Goal: Share content

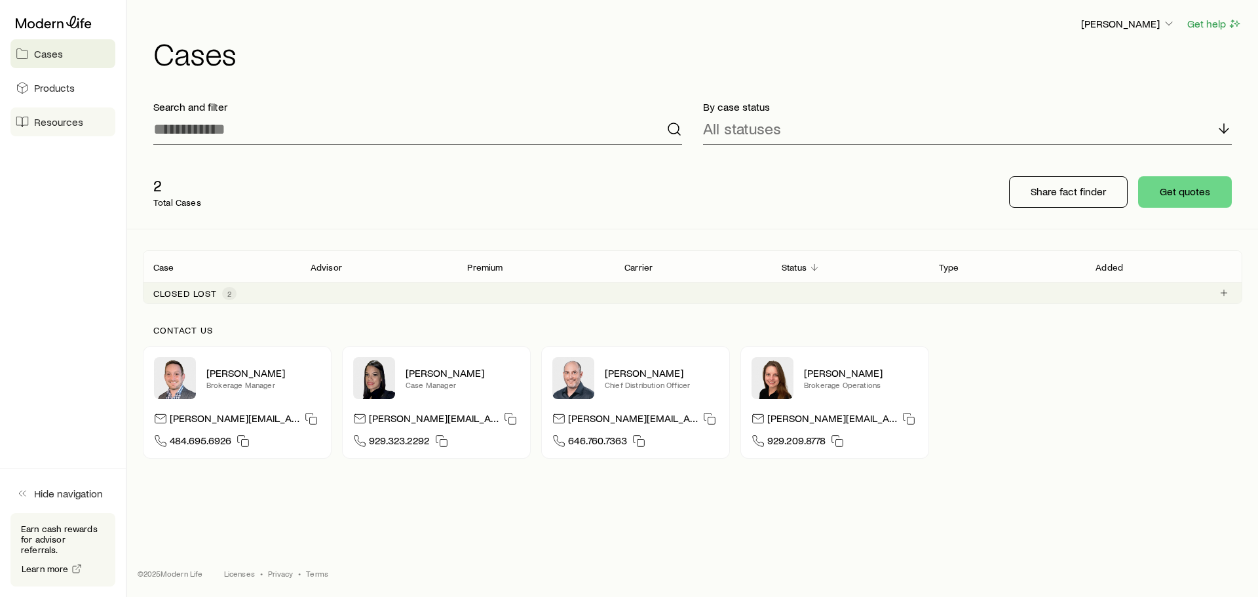
click at [42, 121] on span "Resources" at bounding box center [58, 121] width 49 height 13
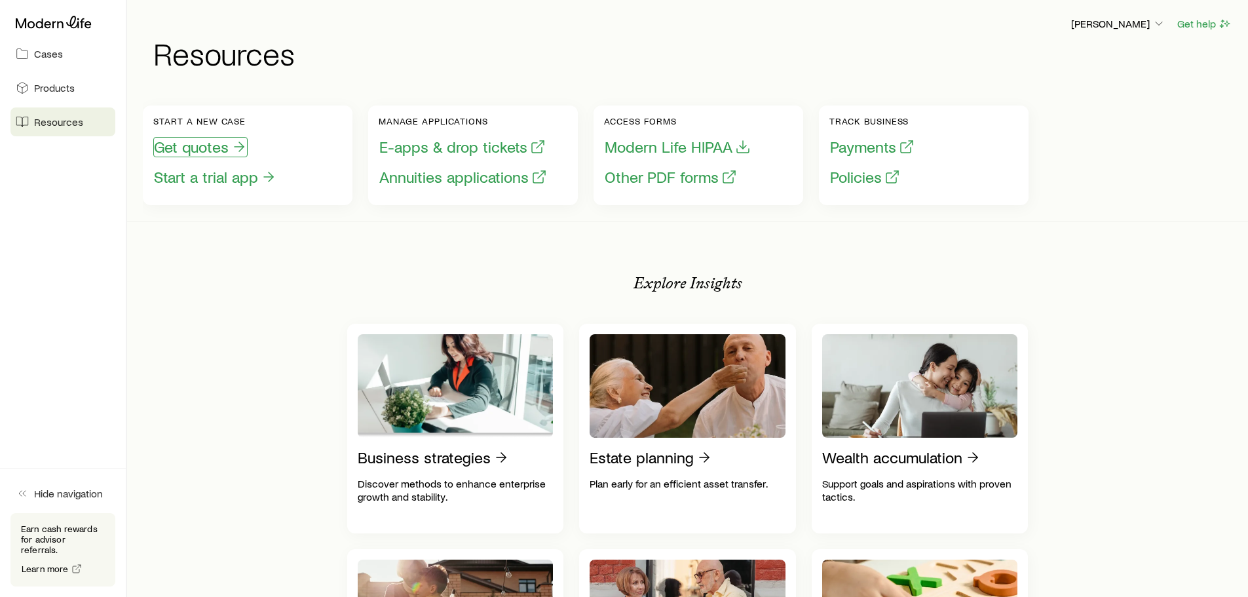
click at [208, 144] on button "Get quotes" at bounding box center [200, 147] width 94 height 20
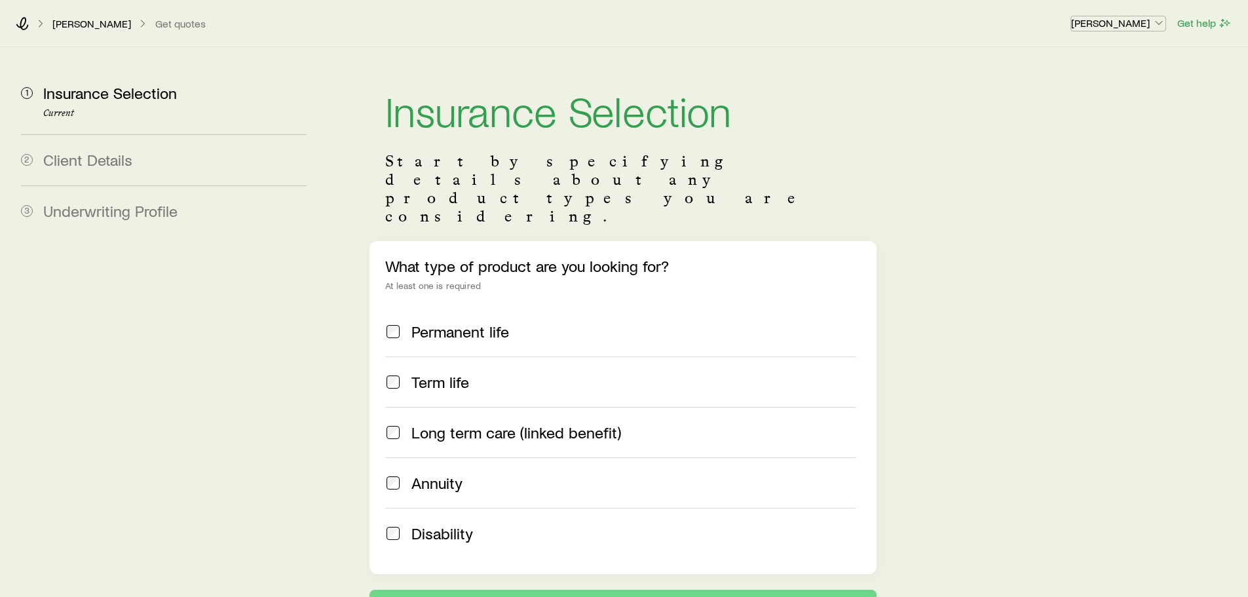
click at [1117, 17] on p "[PERSON_NAME]" at bounding box center [1118, 22] width 94 height 13
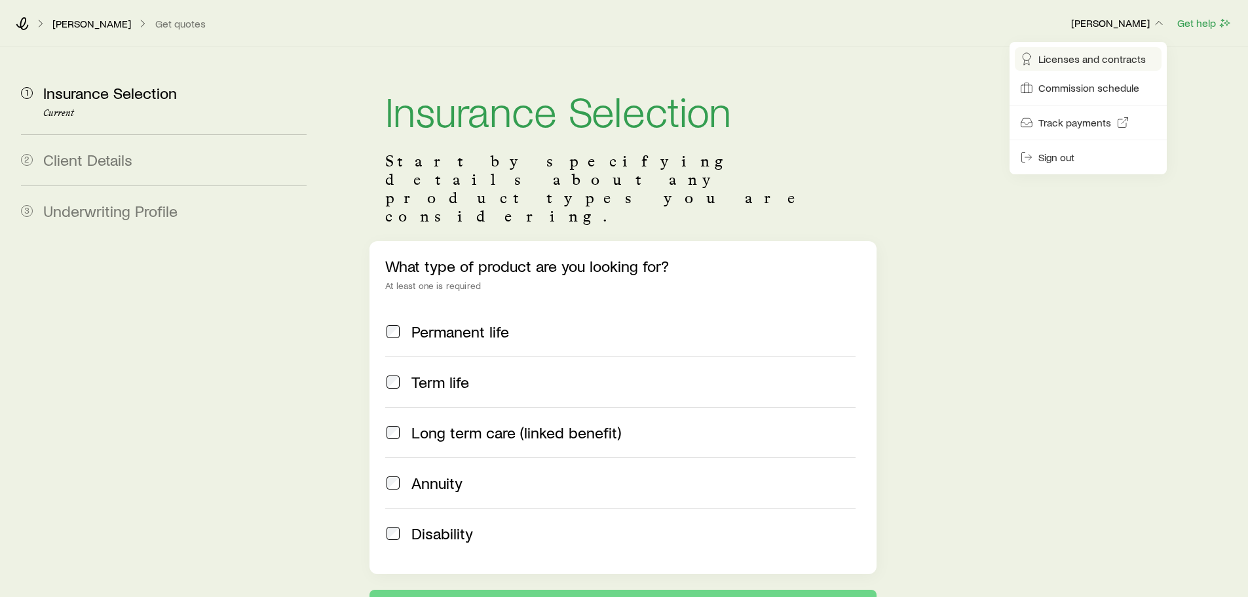
click at [1089, 60] on span "Licenses and contracts" at bounding box center [1092, 58] width 107 height 13
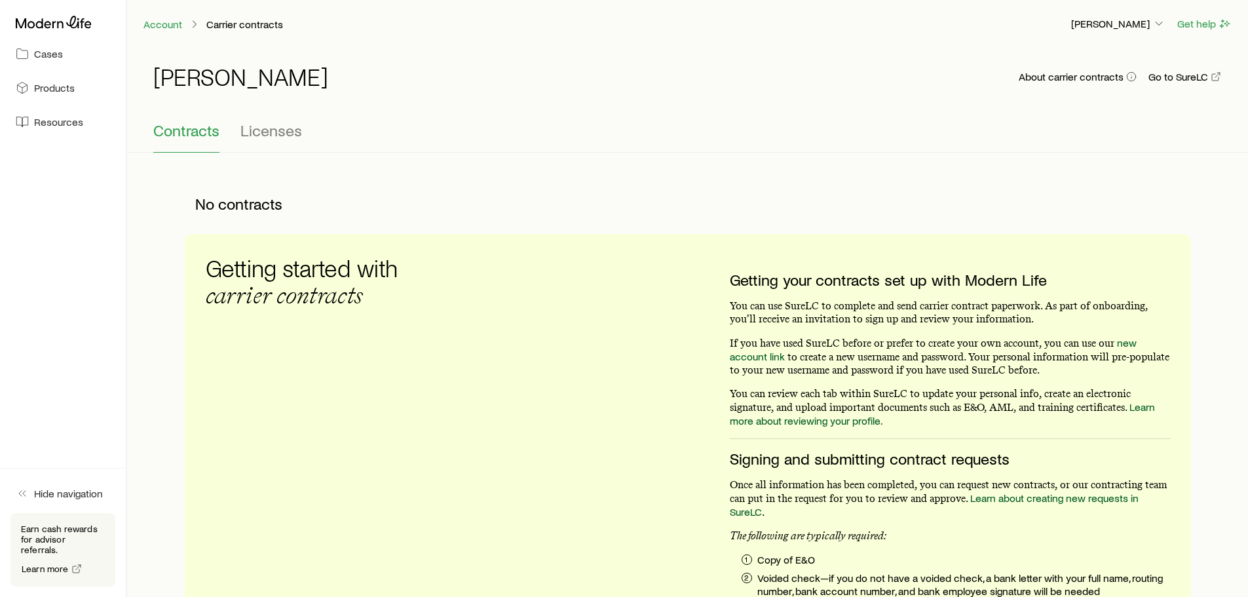
click at [248, 116] on div "[PERSON_NAME] About carrier contracts Go to SureLC" at bounding box center [687, 84] width 1069 height 73
click at [263, 126] on span "Licenses" at bounding box center [272, 130] width 62 height 18
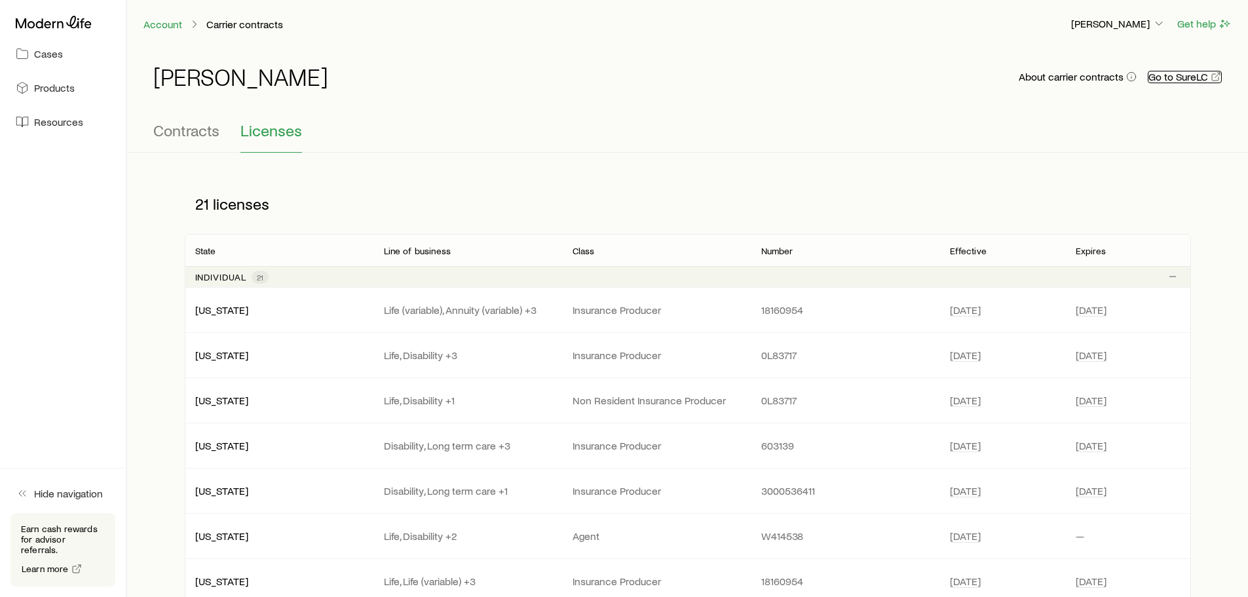
click at [1179, 73] on link "Go to SureLC" at bounding box center [1185, 77] width 74 height 12
click at [805, 113] on div "[PERSON_NAME] About carrier contracts Go to SureLC" at bounding box center [687, 84] width 1069 height 73
click at [47, 116] on span "Resources" at bounding box center [58, 121] width 49 height 13
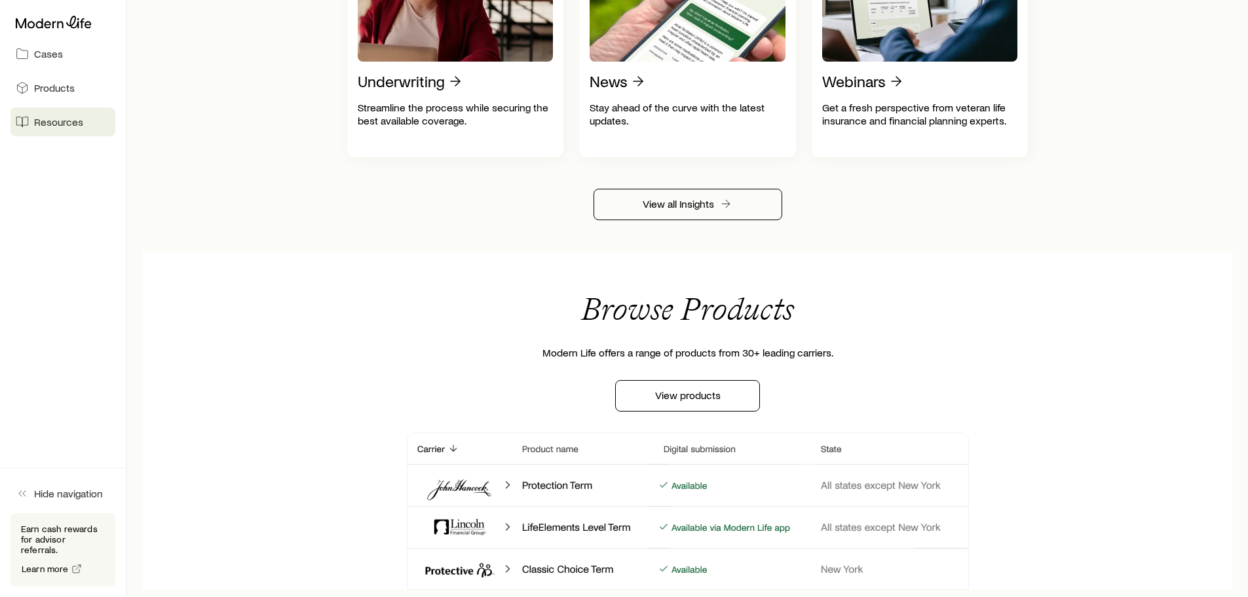
scroll to position [1114, 0]
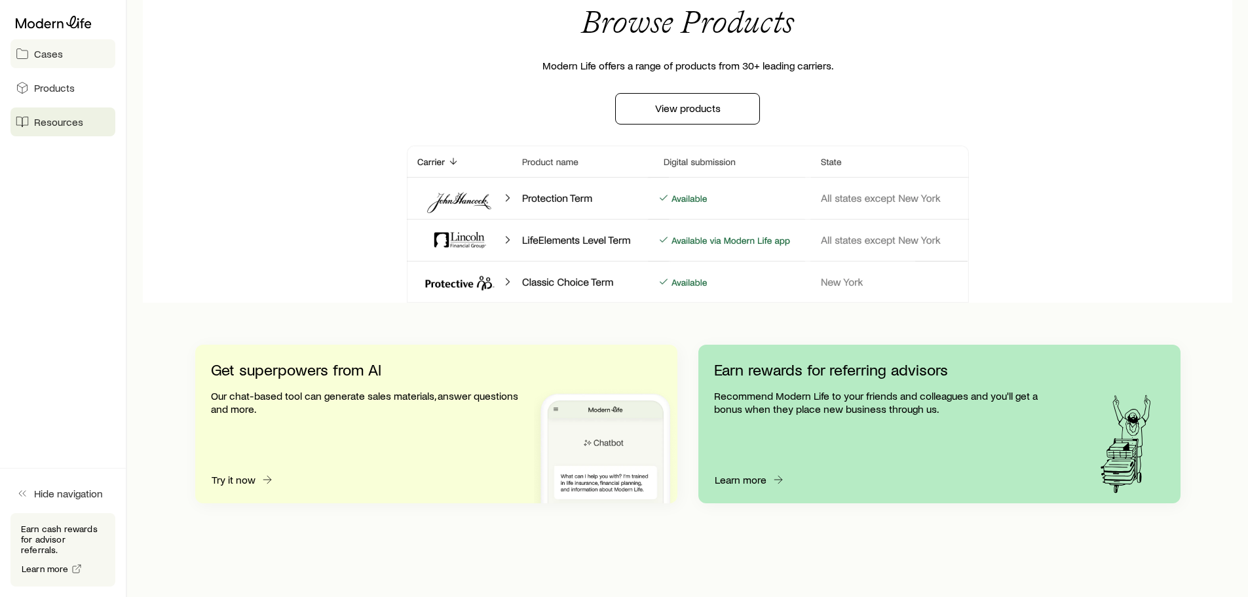
click at [58, 52] on span "Cases" at bounding box center [48, 53] width 29 height 13
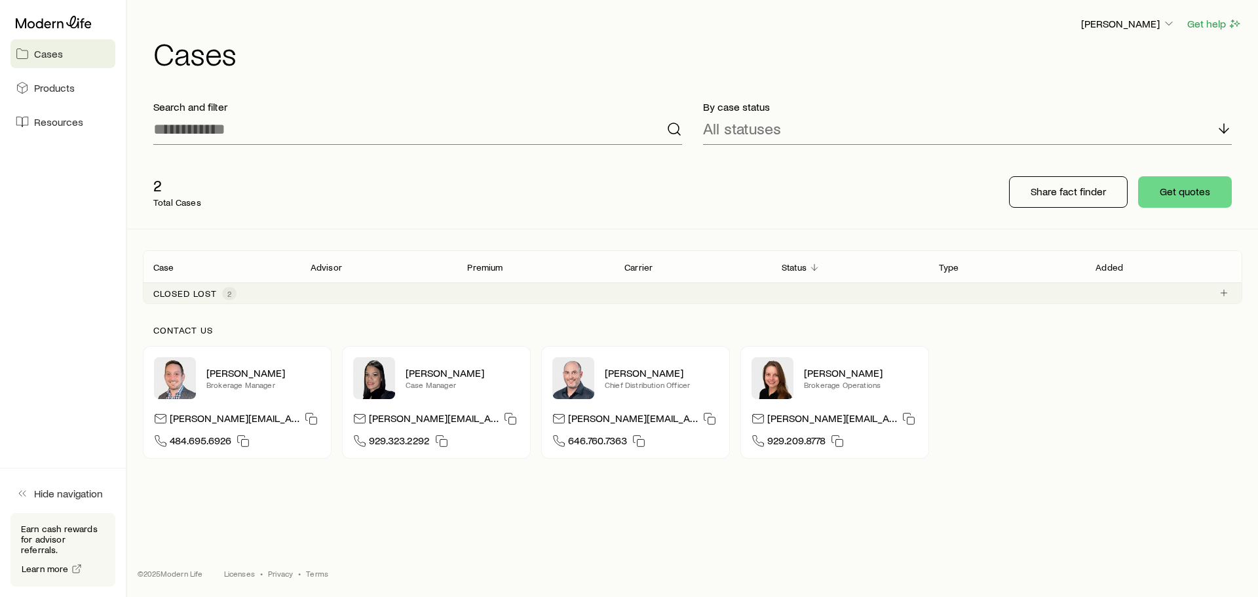
click at [156, 186] on p "2" at bounding box center [177, 185] width 48 height 18
click at [1083, 190] on p "Share fact finder" at bounding box center [1068, 191] width 75 height 13
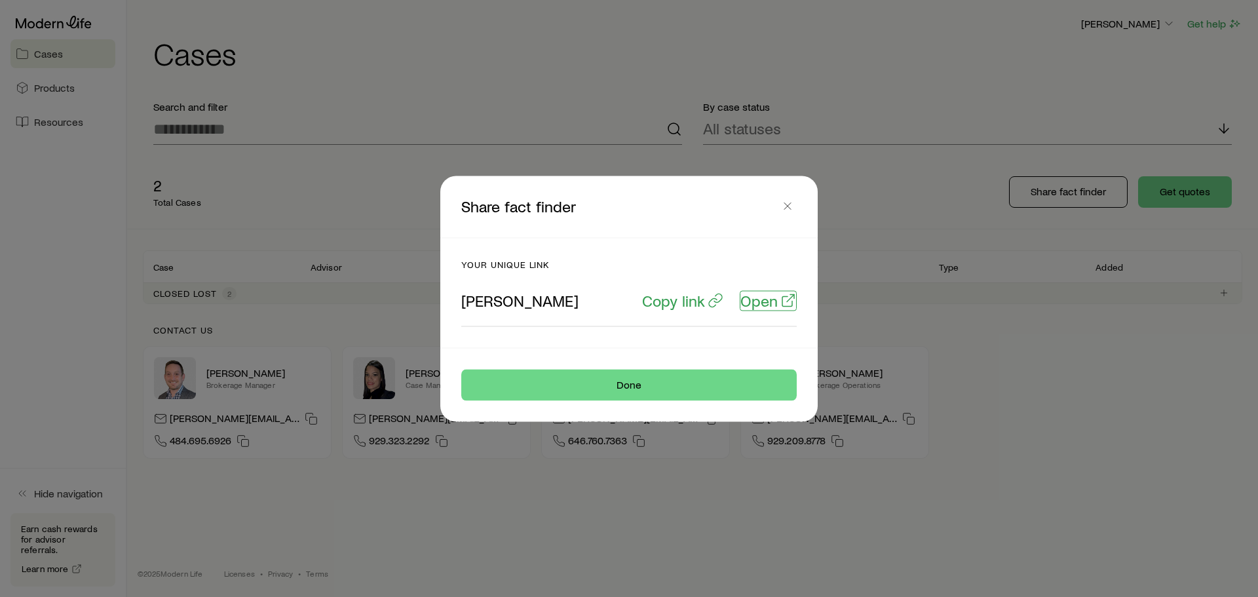
click at [759, 294] on p "Open" at bounding box center [759, 300] width 37 height 18
click at [687, 310] on button "Copy link" at bounding box center [683, 300] width 83 height 20
click at [620, 378] on button "Done" at bounding box center [629, 384] width 336 height 31
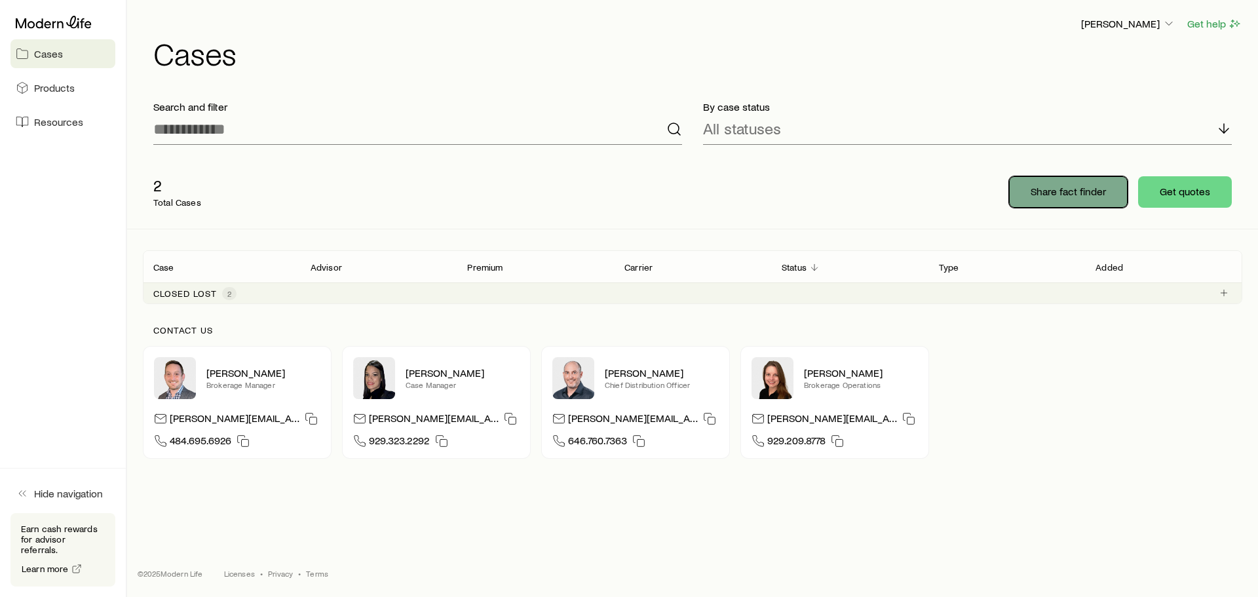
click at [1052, 189] on p "Share fact finder" at bounding box center [1068, 191] width 75 height 13
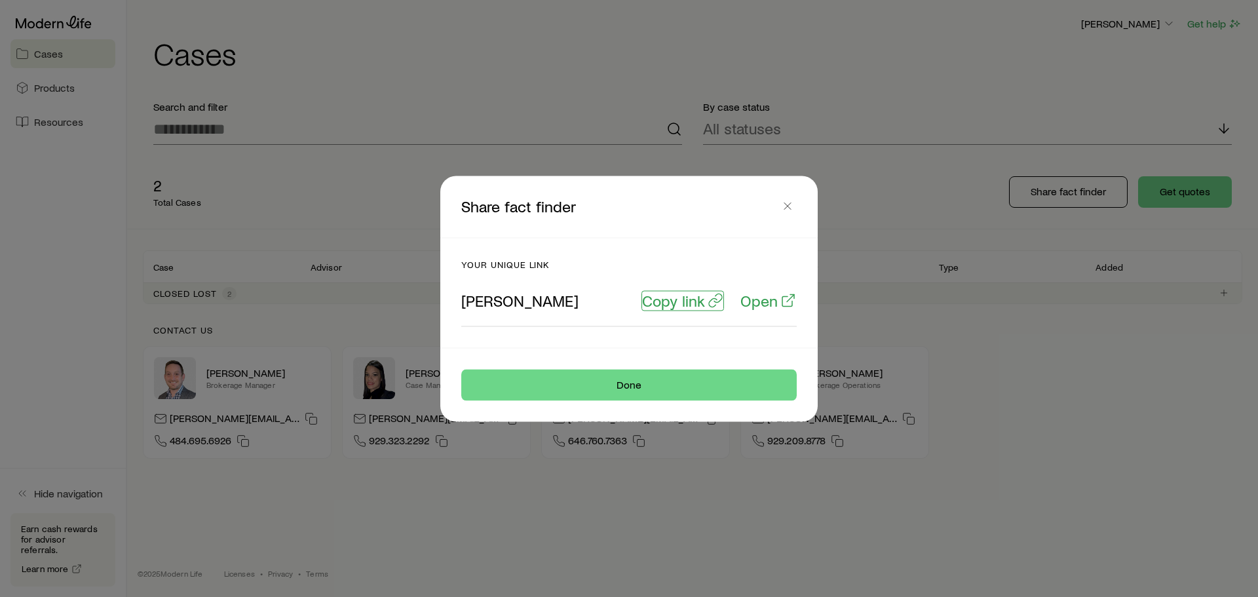
click at [671, 306] on p "Copy link" at bounding box center [673, 300] width 63 height 18
